Goal: Use online tool/utility

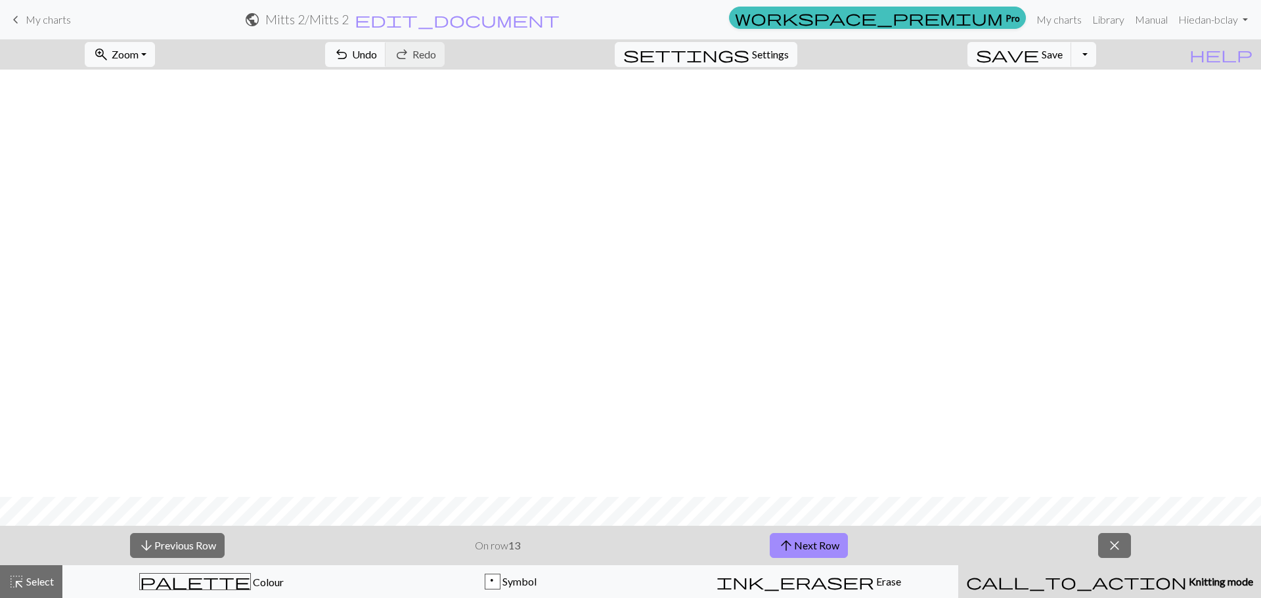
scroll to position [427, 0]
click at [828, 543] on button "arrow_upward Next Row" at bounding box center [808, 545] width 78 height 25
click at [824, 538] on button "arrow_upward Next Row" at bounding box center [808, 545] width 78 height 25
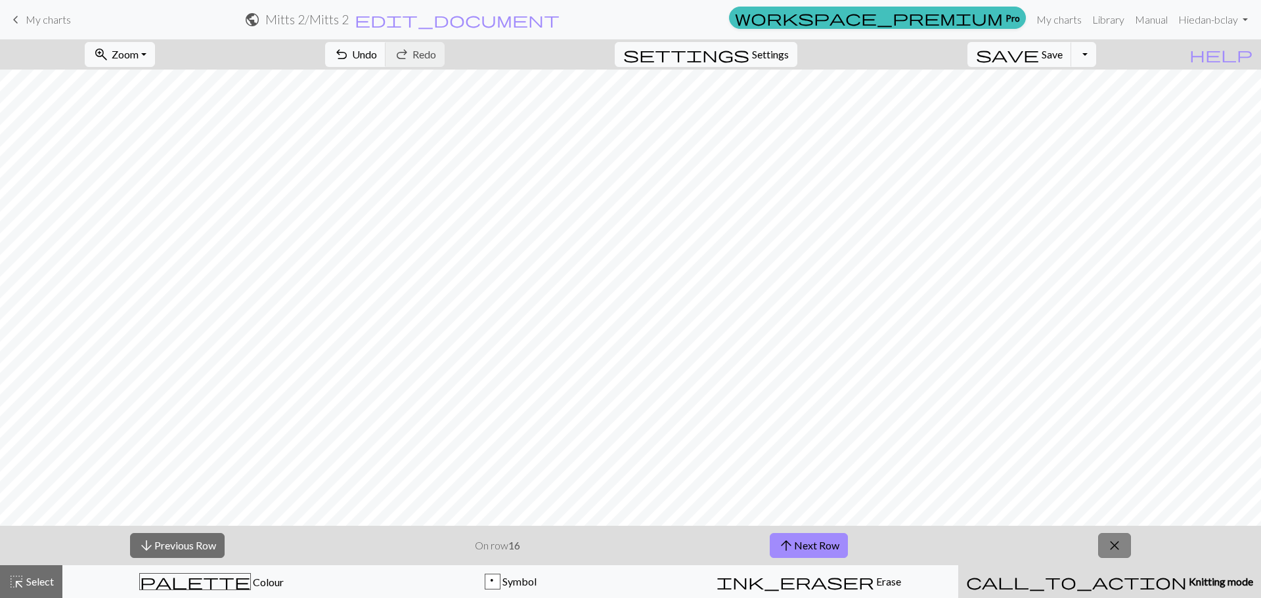
click at [1123, 543] on button "close" at bounding box center [1114, 545] width 33 height 25
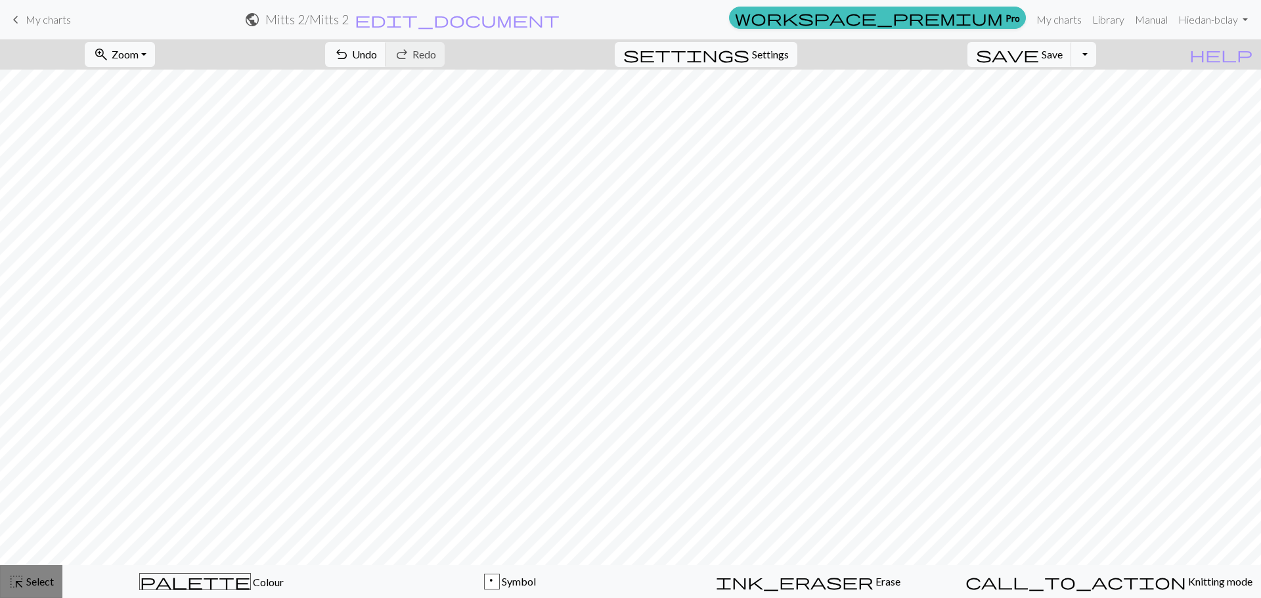
click at [35, 586] on span "Select" at bounding box center [39, 581] width 30 height 12
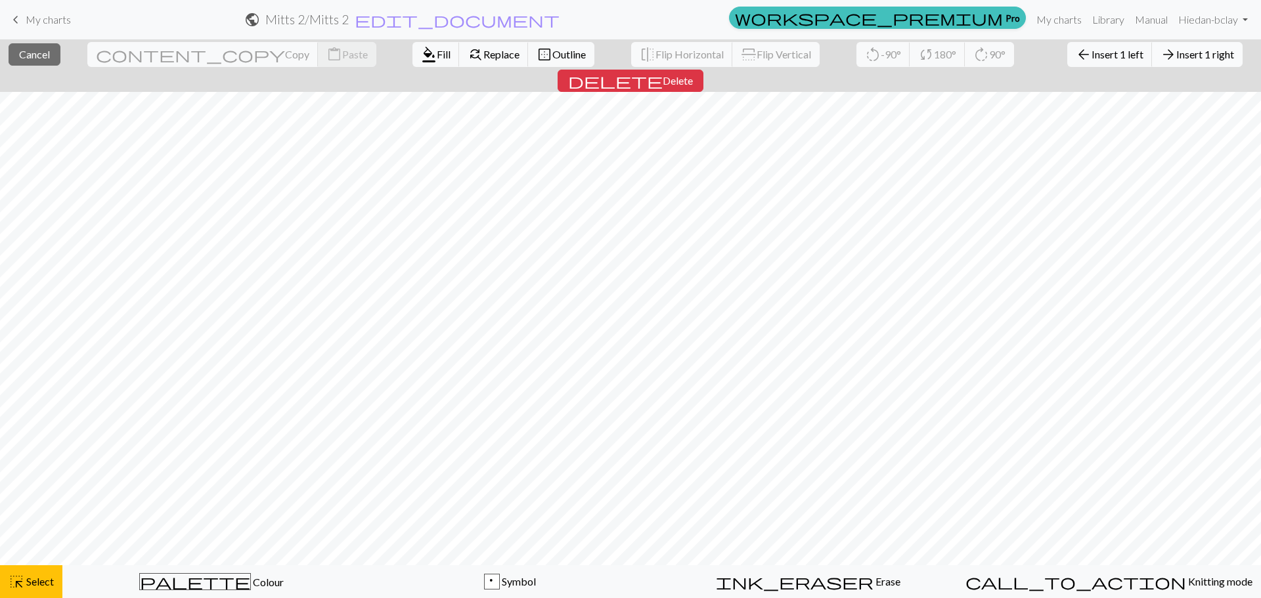
click at [1176, 51] on span "Insert 1 right" at bounding box center [1205, 54] width 58 height 12
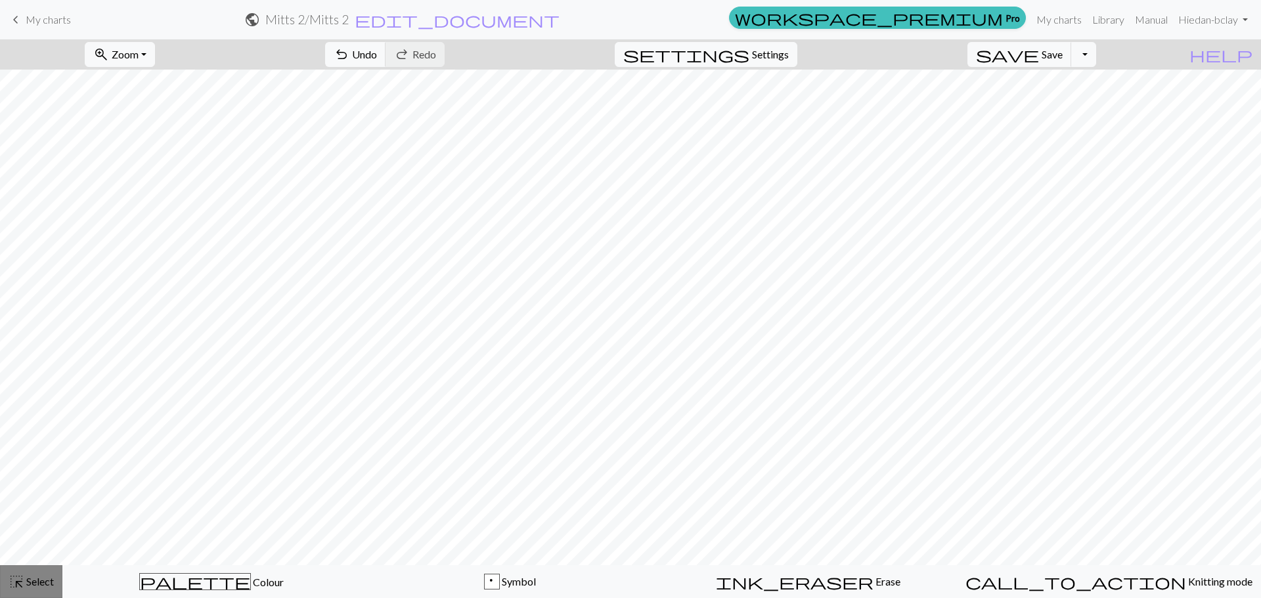
click at [41, 580] on span "Select" at bounding box center [39, 581] width 30 height 12
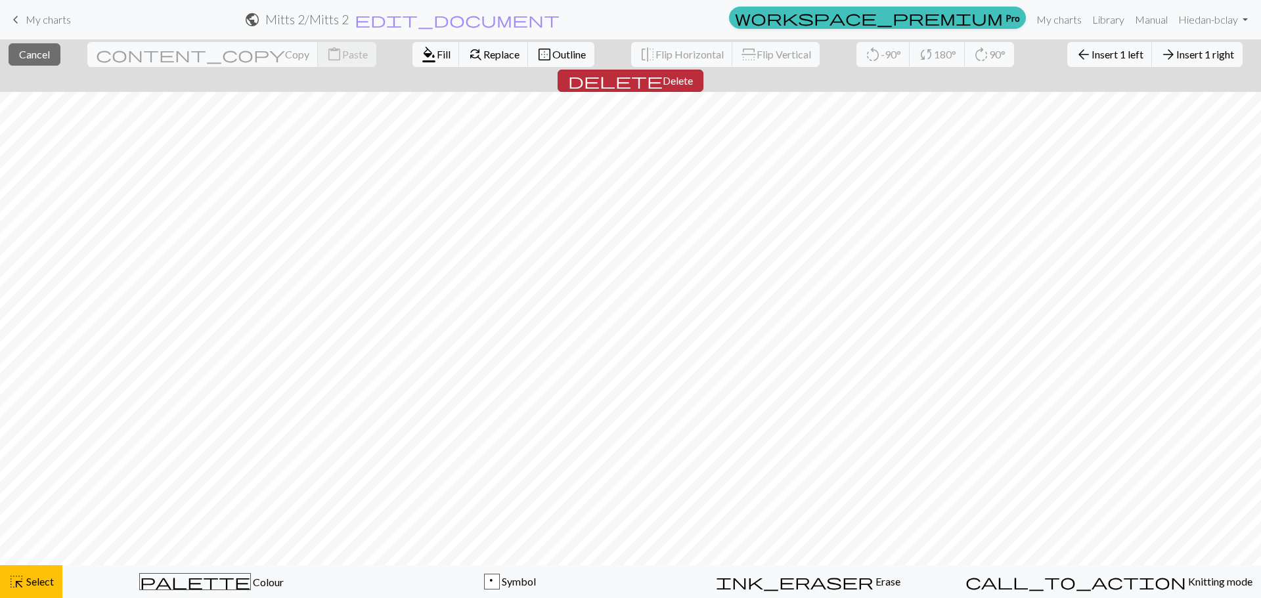
click at [693, 74] on span "Delete" at bounding box center [677, 80] width 30 height 12
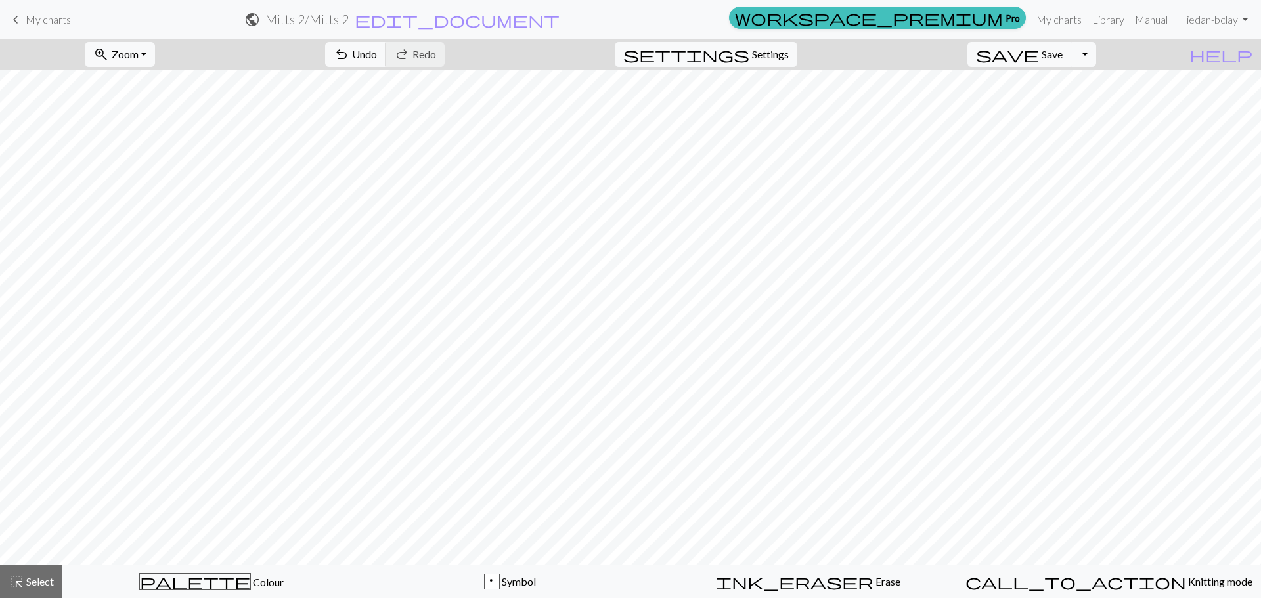
scroll to position [236, 0]
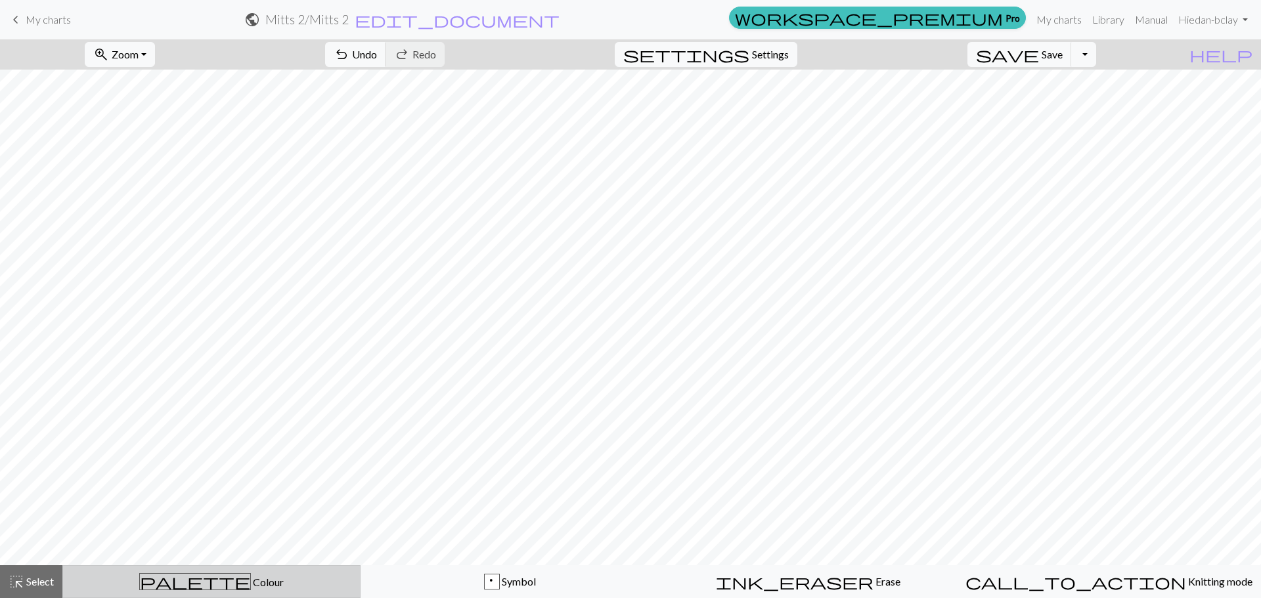
click at [282, 582] on div "palette Colour Colour" at bounding box center [211, 581] width 281 height 17
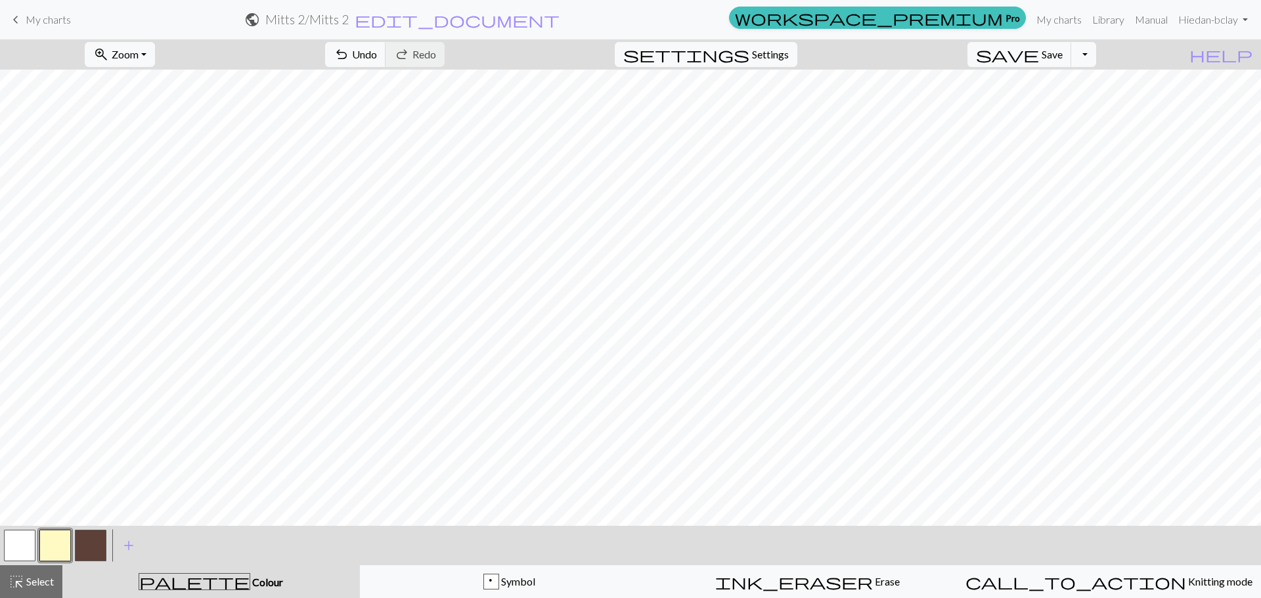
click at [54, 540] on button "button" at bounding box center [55, 546] width 32 height 32
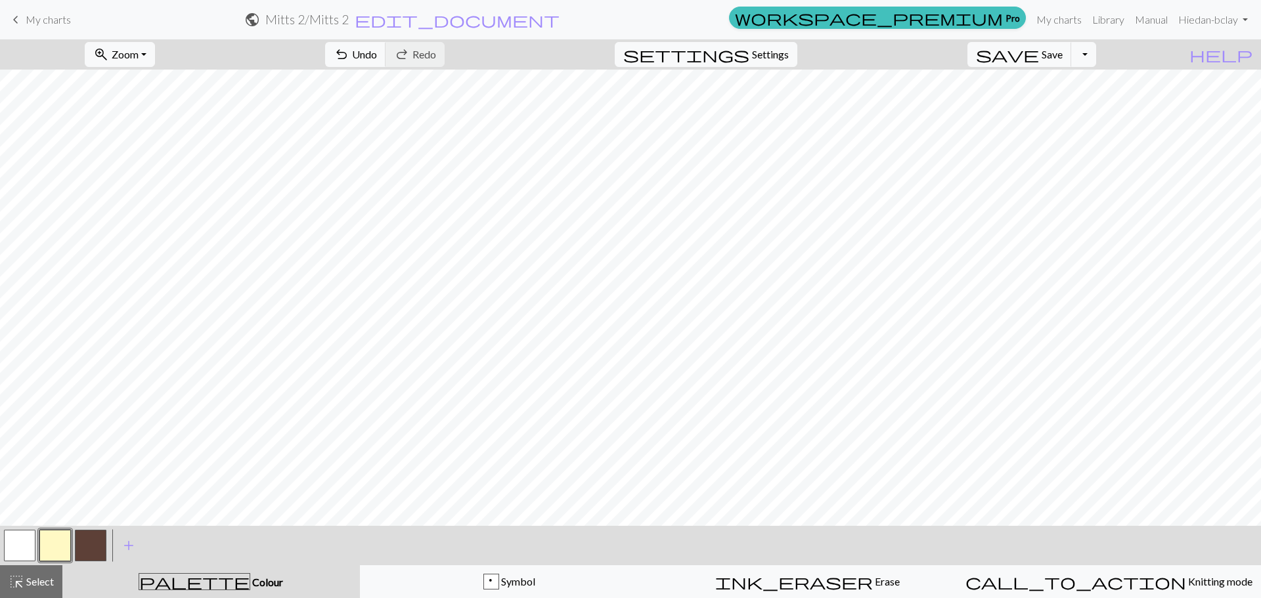
scroll to position [431, 0]
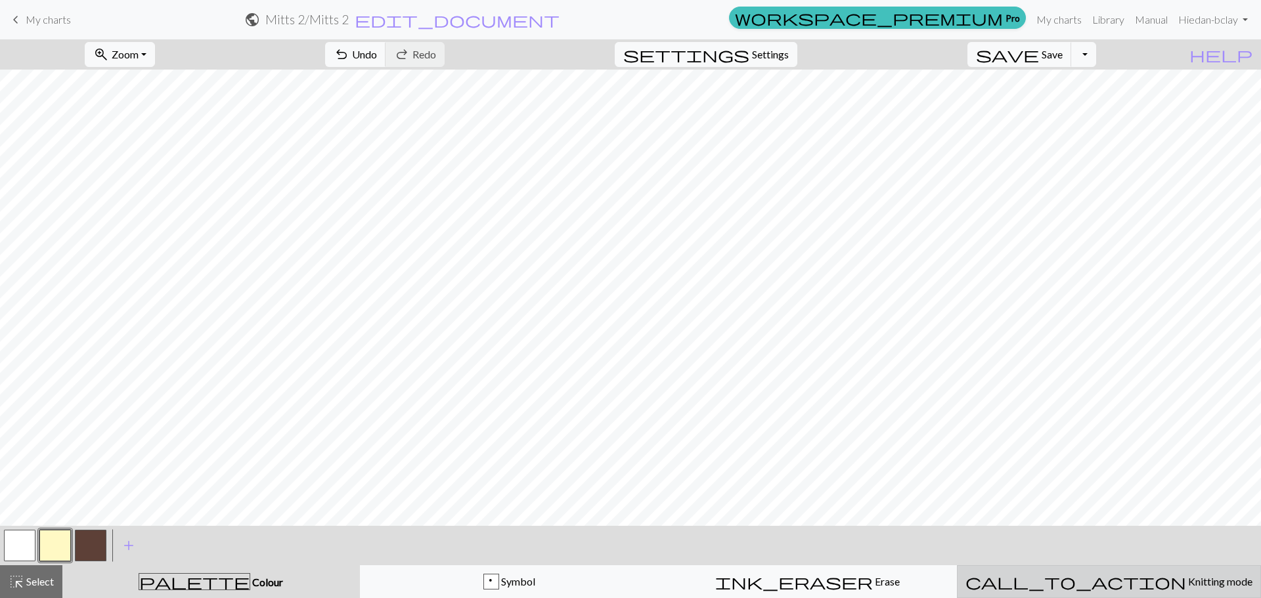
click at [1186, 577] on span "Knitting mode" at bounding box center [1219, 581] width 66 height 12
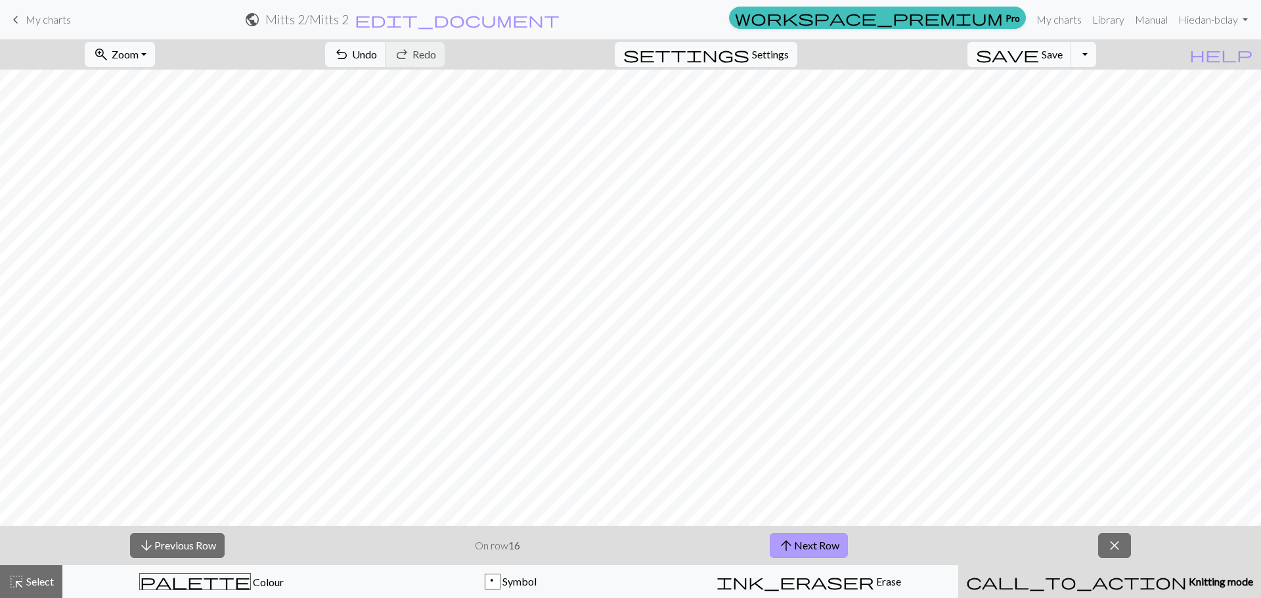
click at [823, 538] on button "arrow_upward Next Row" at bounding box center [808, 545] width 78 height 25
click at [799, 544] on button "arrow_upward Next Row" at bounding box center [808, 545] width 78 height 25
click at [801, 552] on button "arrow_upward Next Row" at bounding box center [808, 545] width 78 height 25
click at [769, 533] on button "arrow_upward Next Row" at bounding box center [808, 545] width 78 height 25
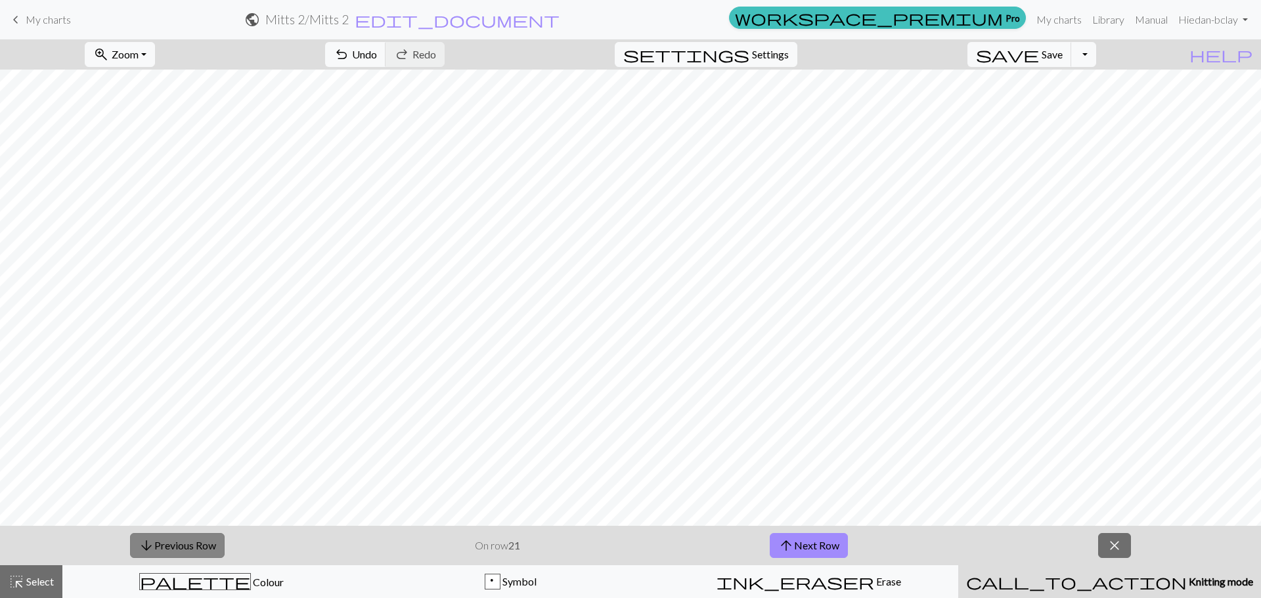
click at [211, 542] on button "arrow_downward Previous Row" at bounding box center [177, 545] width 95 height 25
click at [1062, 52] on span "Save" at bounding box center [1051, 54] width 21 height 12
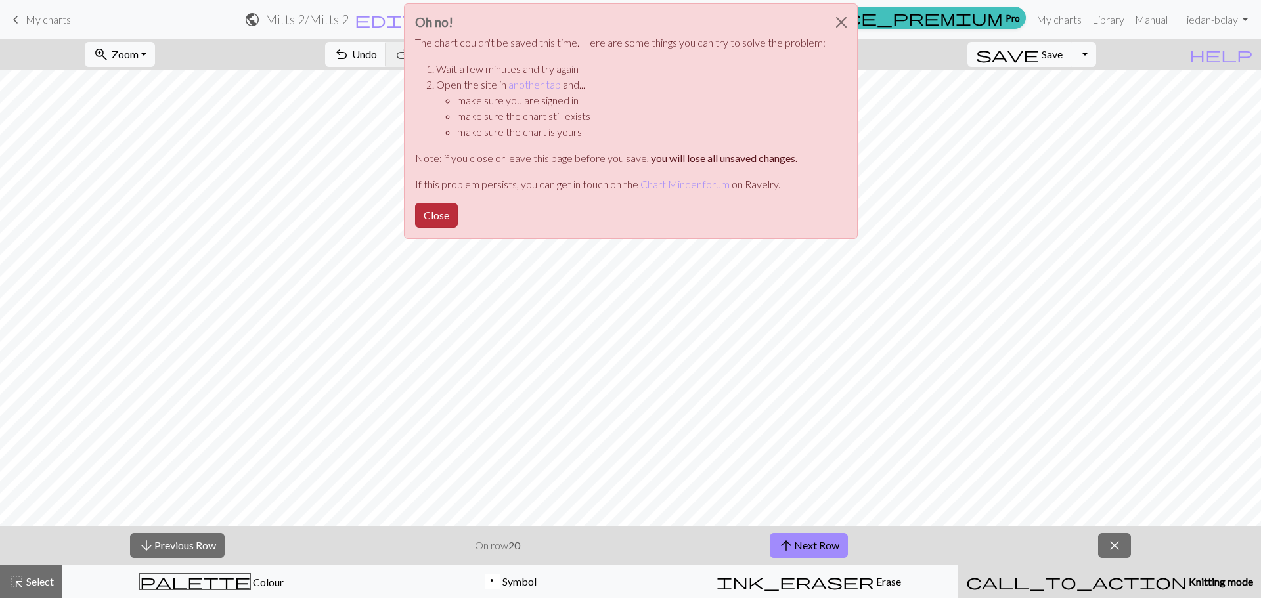
click at [429, 209] on button "Close" at bounding box center [436, 215] width 43 height 25
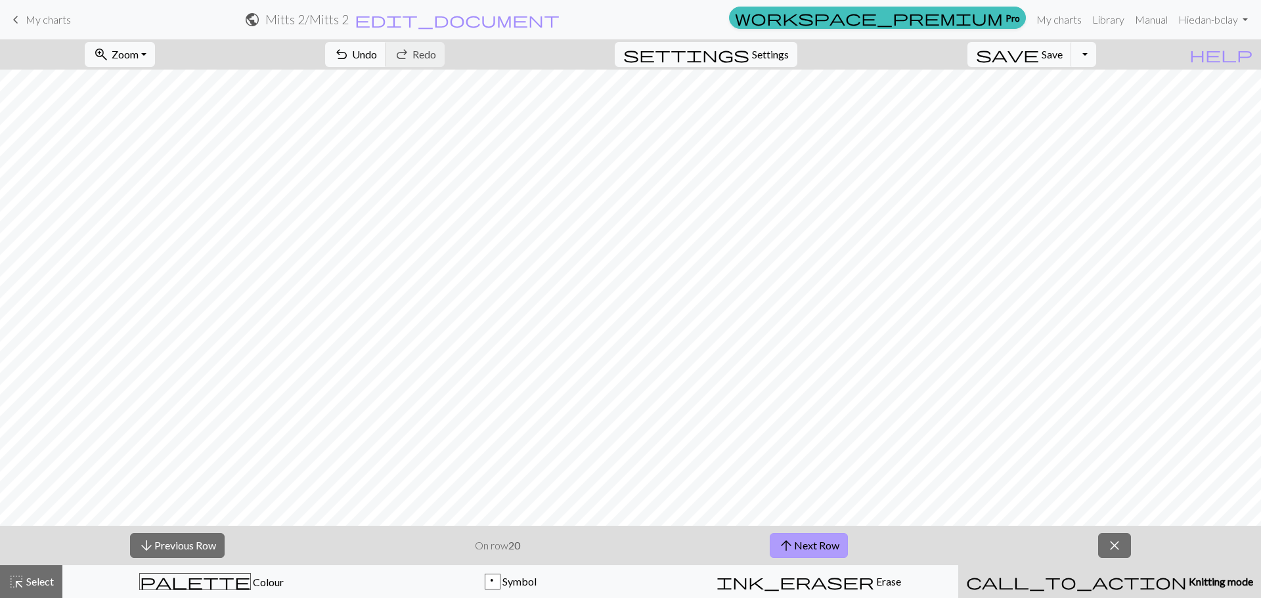
click at [809, 542] on button "arrow_upward Next Row" at bounding box center [808, 545] width 78 height 25
click at [1111, 547] on span "close" at bounding box center [1114, 545] width 16 height 18
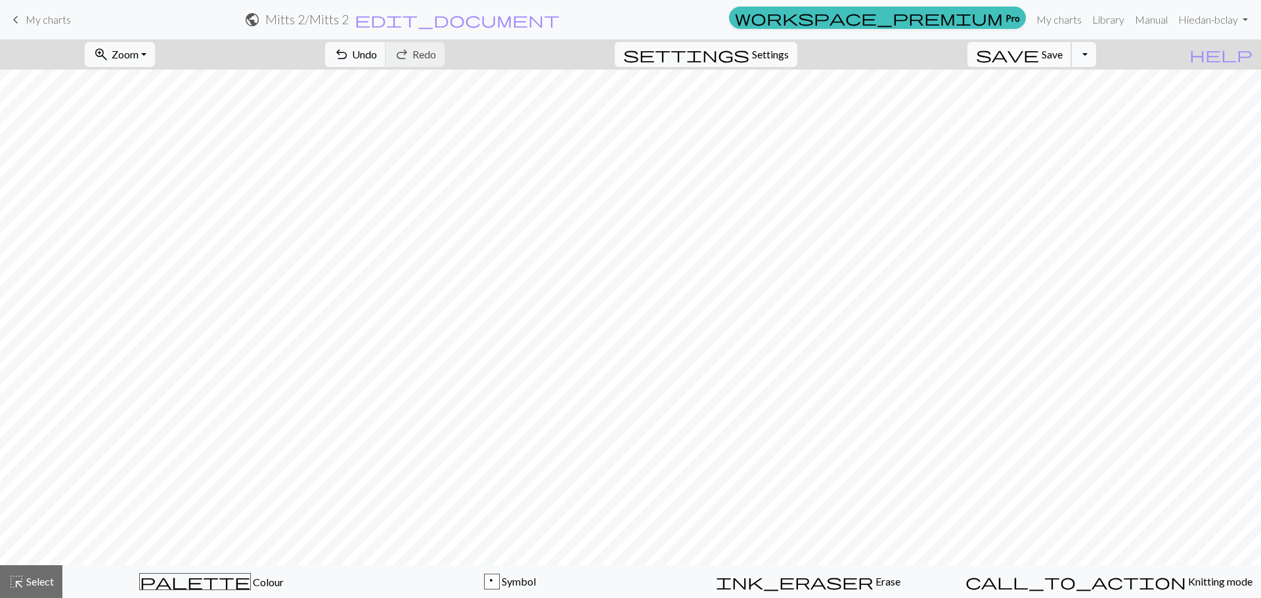
click at [1062, 54] on span "Save" at bounding box center [1051, 54] width 21 height 12
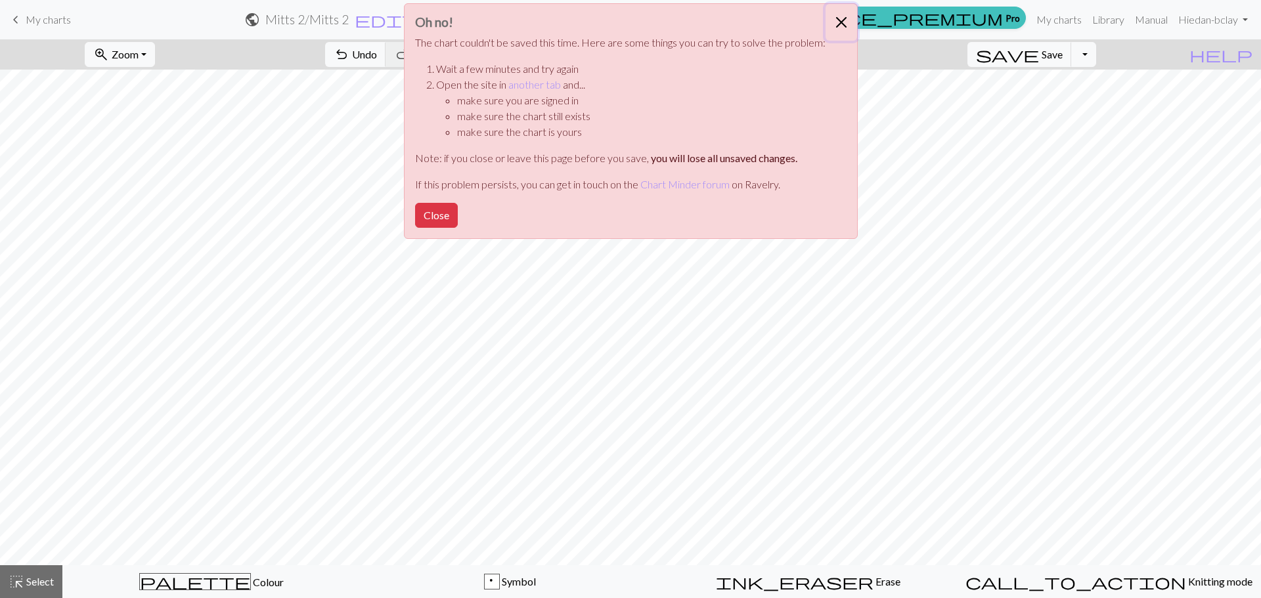
click at [831, 18] on button "Close" at bounding box center [841, 22] width 32 height 37
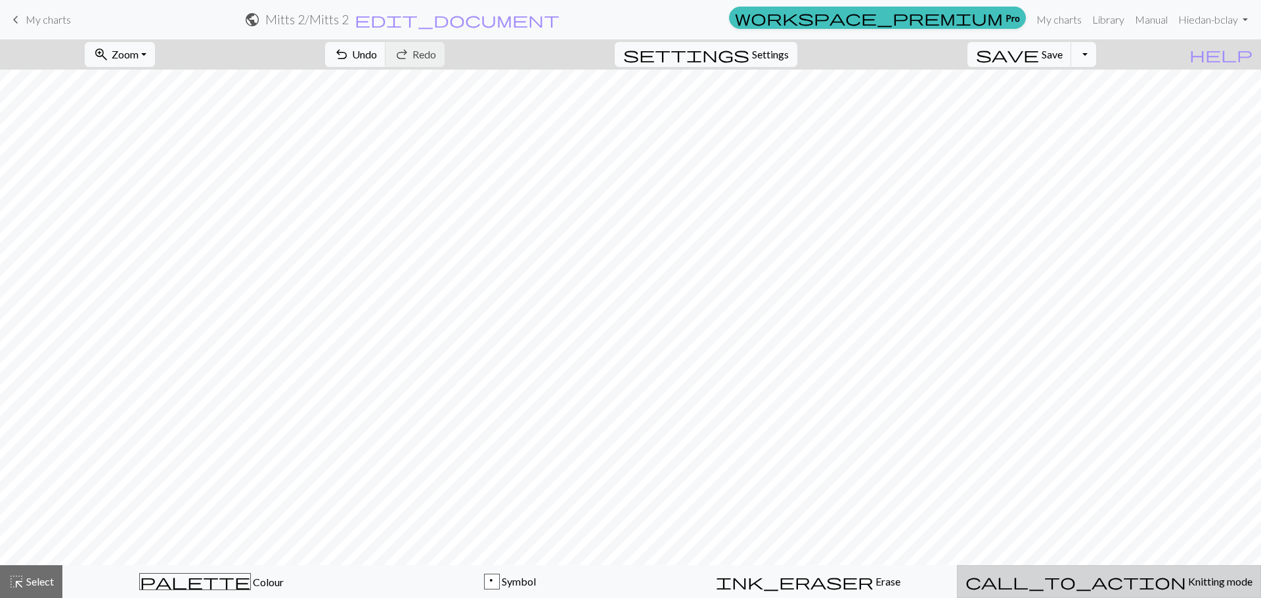
click at [1120, 588] on div "call_to_action Knitting mode Knitting mode" at bounding box center [1108, 582] width 287 height 16
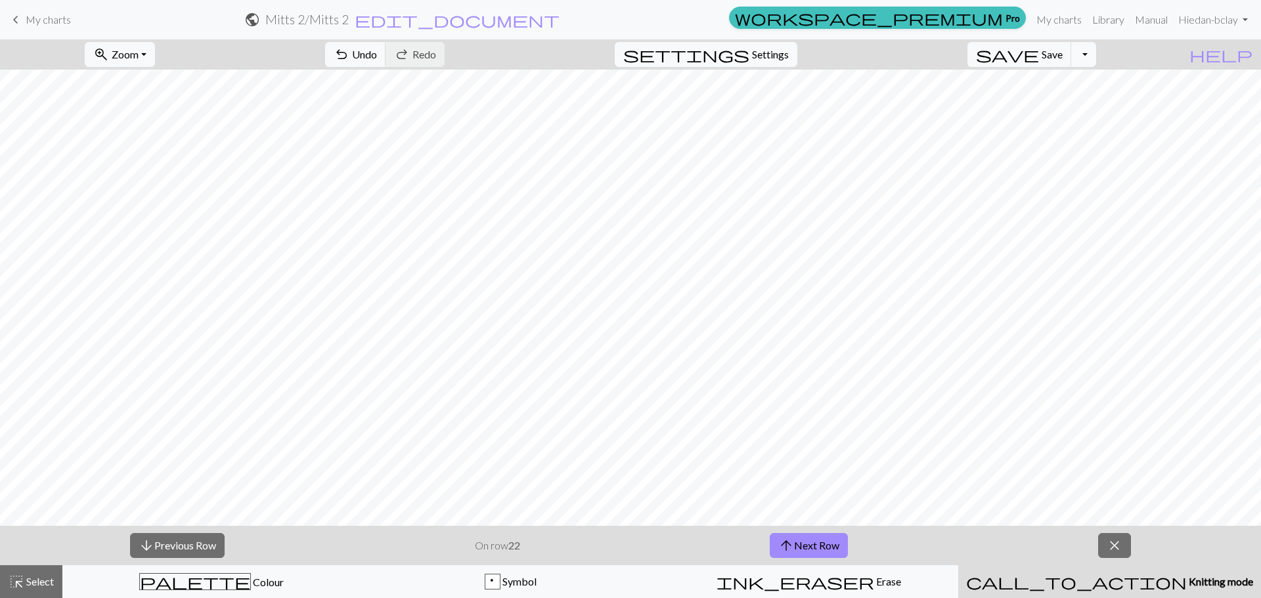
click at [958, 565] on button "call_to_action Knitting mode Knitting mode" at bounding box center [1109, 581] width 303 height 33
click at [1039, 58] on span "save" at bounding box center [1007, 54] width 63 height 18
